Goal: Share content: Share content

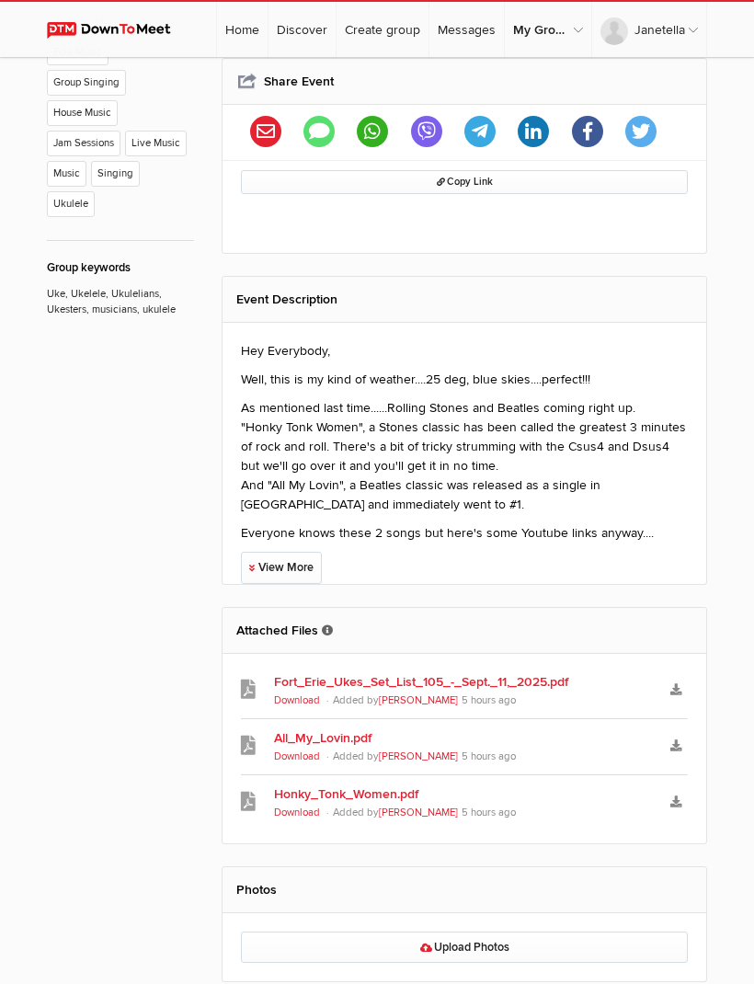
scroll to position [1027, 0]
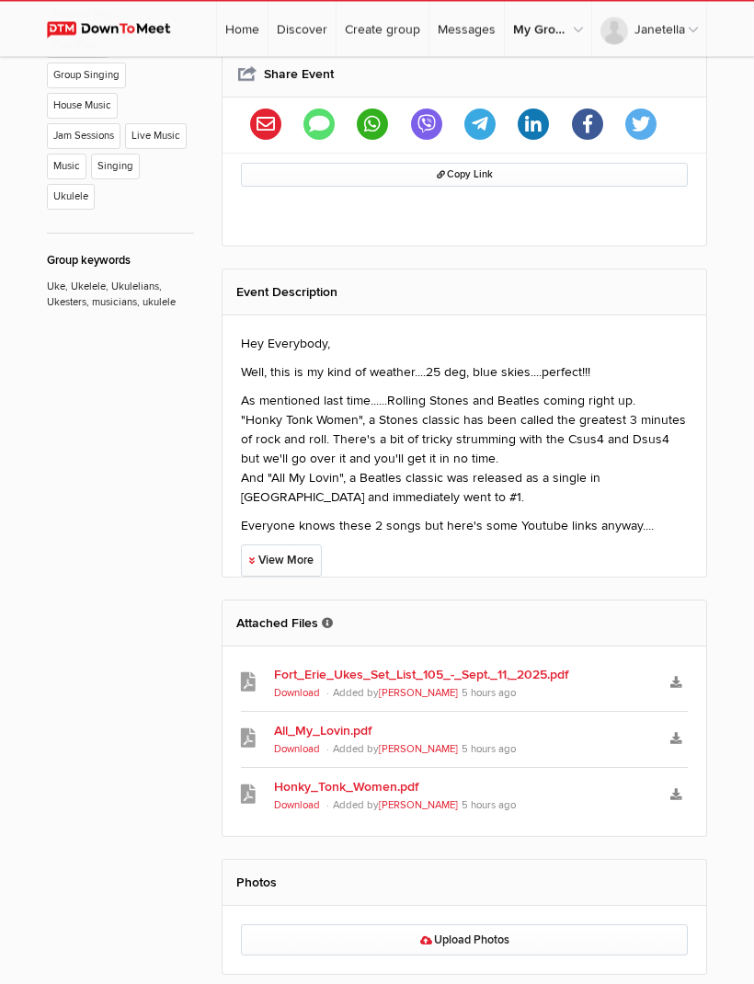
click at [254, 602] on h2 "Attached Files These files have been uploaded by the event host for event atten…" at bounding box center [464, 624] width 456 height 45
click at [292, 925] on link "Upload Photos" at bounding box center [464, 940] width 447 height 31
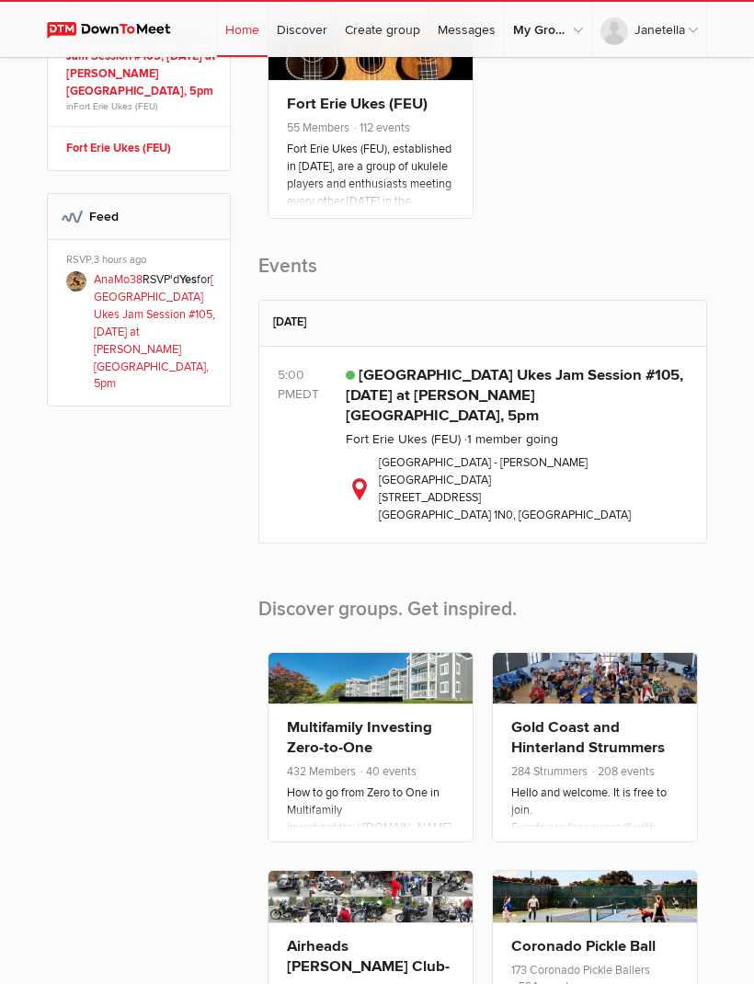
scroll to position [403, 0]
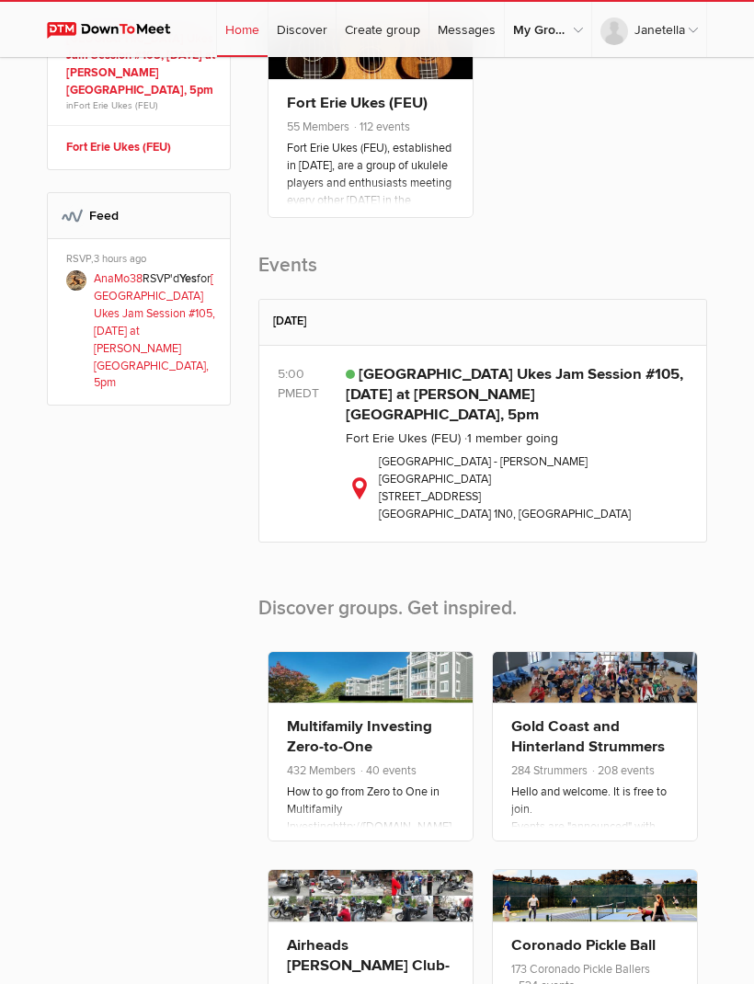
click at [396, 417] on link "[GEOGRAPHIC_DATA] Ukes Jam Session #105, [DATE] at [PERSON_NAME][GEOGRAPHIC_DAT…" at bounding box center [515, 394] width 338 height 59
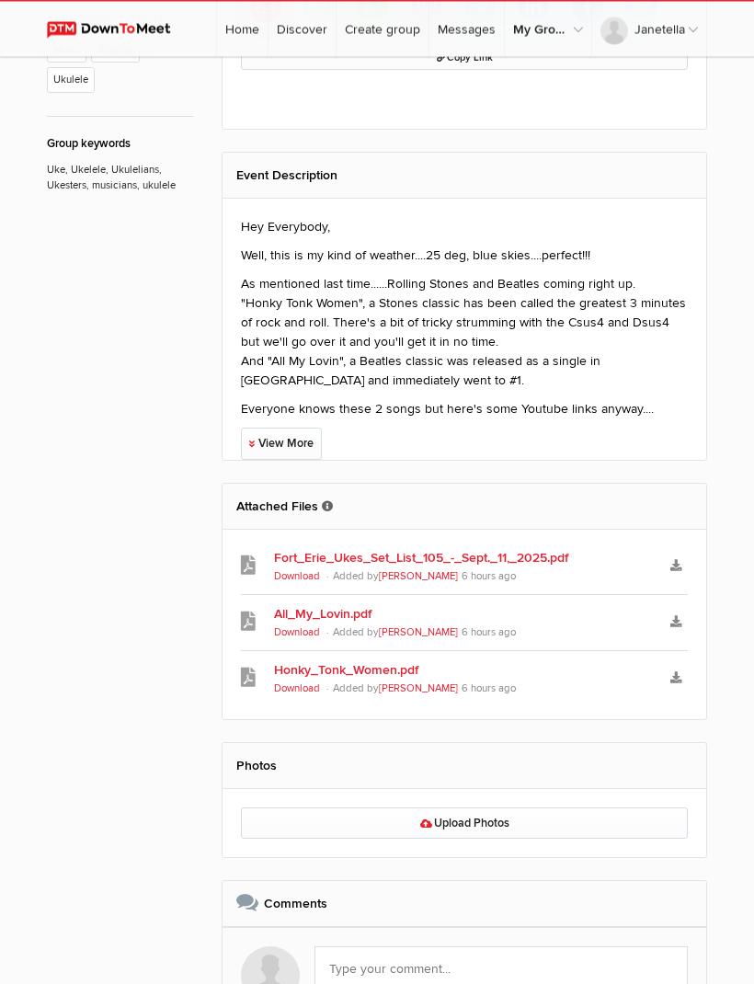
scroll to position [1144, 0]
click at [307, 626] on link "Download" at bounding box center [297, 632] width 46 height 12
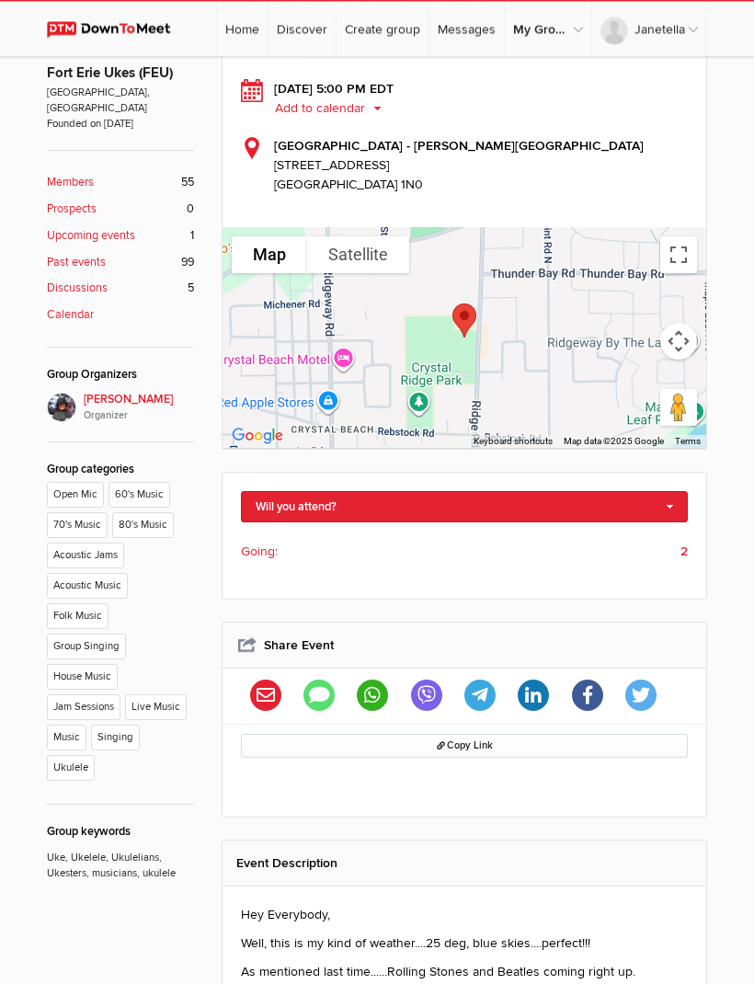
scroll to position [454, 0]
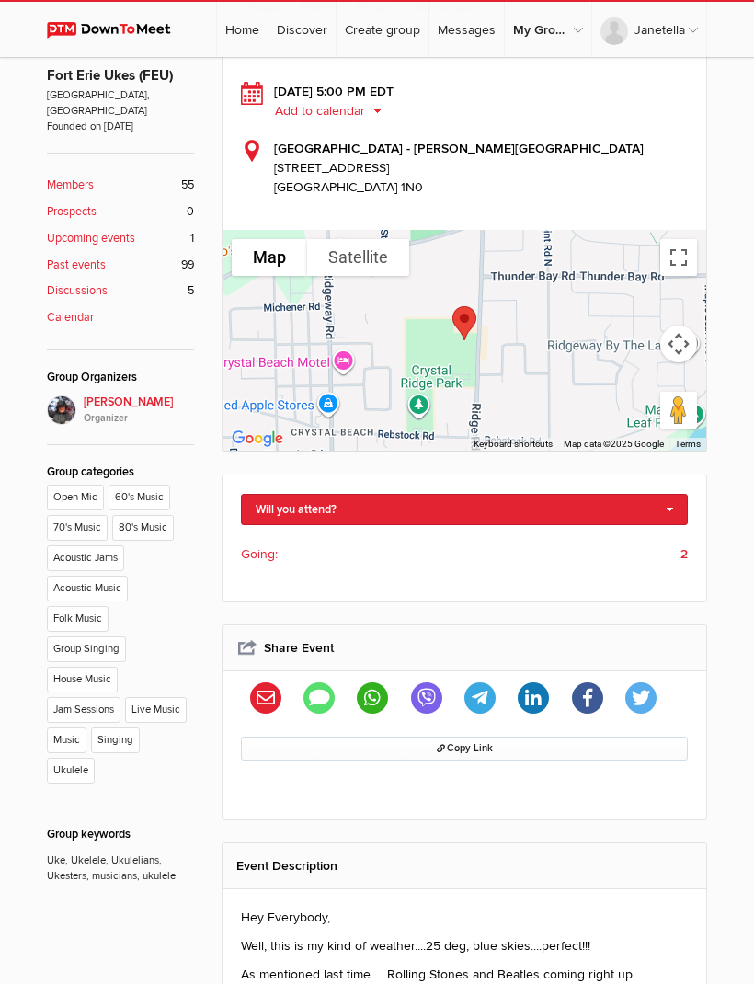
click at [60, 485] on li "Open Mic" at bounding box center [78, 500] width 62 height 30
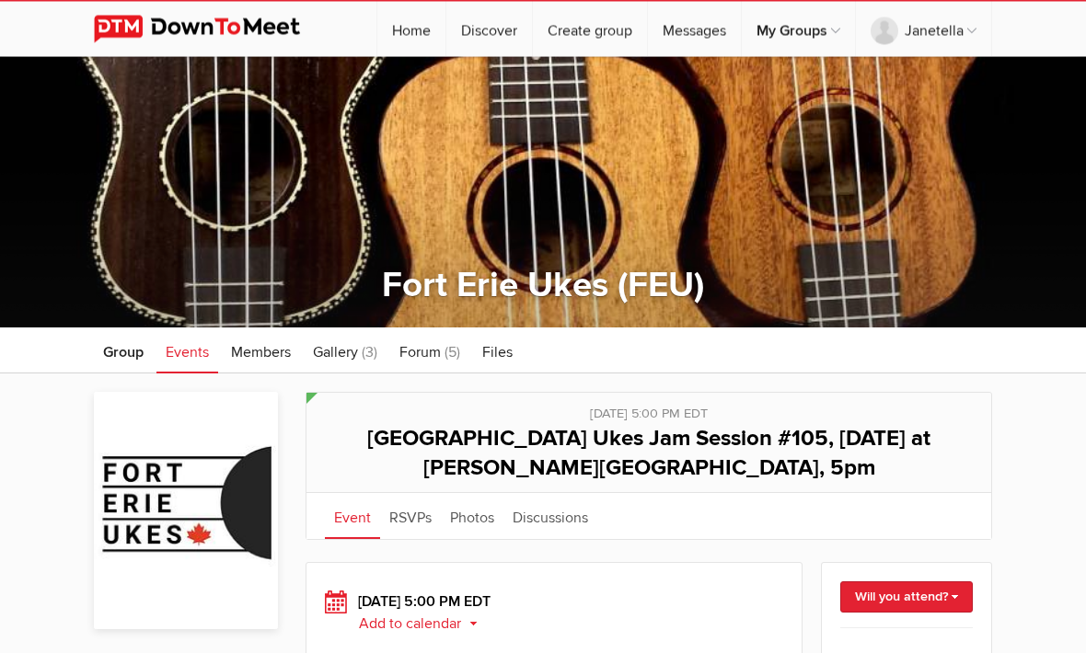
scroll to position [0, 0]
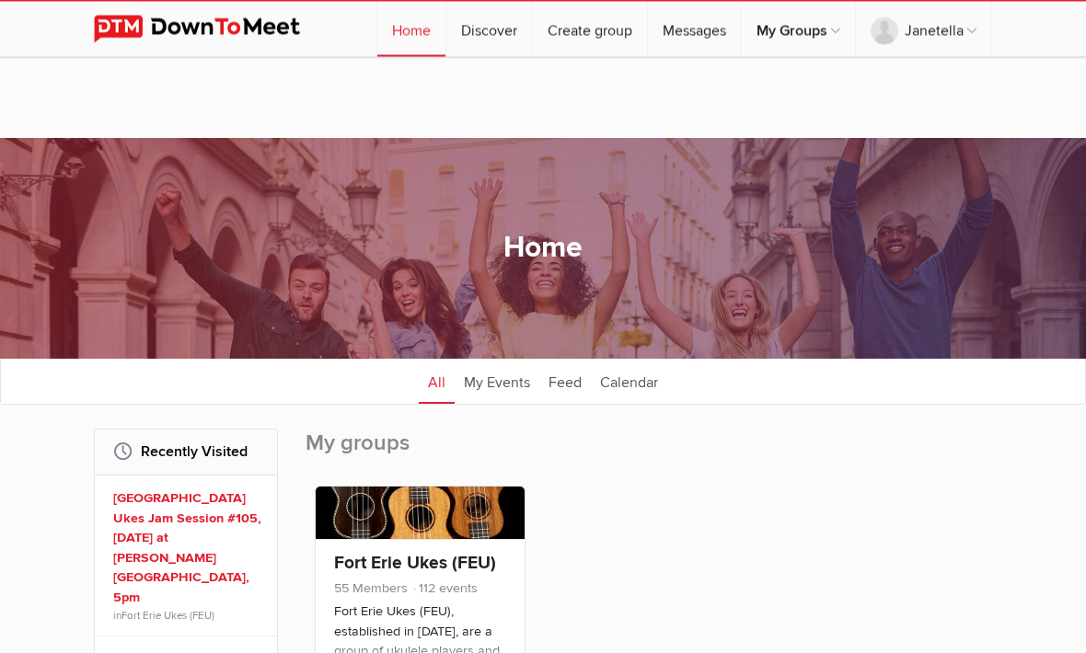
scroll to position [61, 0]
